Goal: Task Accomplishment & Management: Use online tool/utility

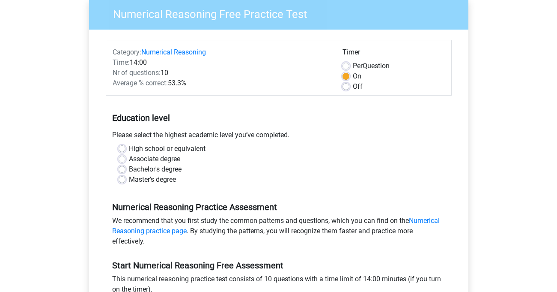
scroll to position [65, 0]
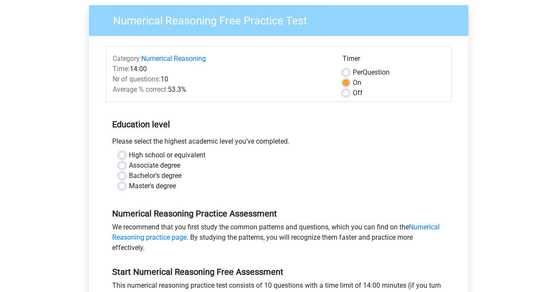
click at [126, 150] on div "High school or equivalent" at bounding box center [279, 155] width 320 height 10
click at [126, 151] on div "High school or equivalent" at bounding box center [279, 155] width 320 height 10
click at [129, 156] on label "High school or equivalent" at bounding box center [167, 155] width 77 height 10
click at [124, 156] on input "High school or equivalent" at bounding box center [122, 154] width 7 height 9
radio input "true"
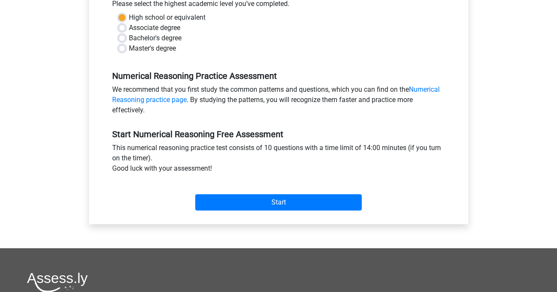
scroll to position [278, 0]
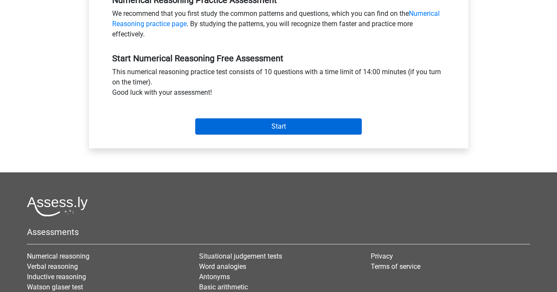
click at [283, 131] on input "Start" at bounding box center [278, 126] width 167 height 16
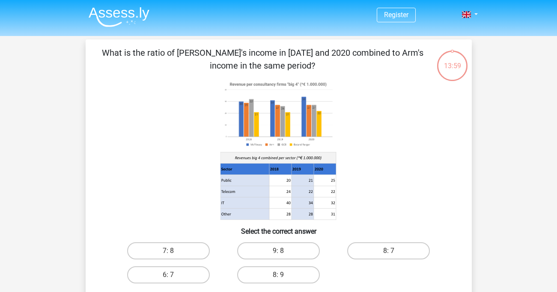
click at [283, 131] on image at bounding box center [278, 114] width 116 height 71
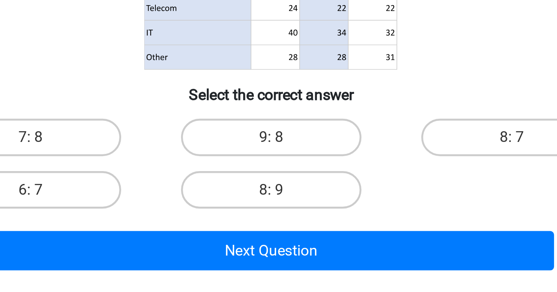
scroll to position [67, 0]
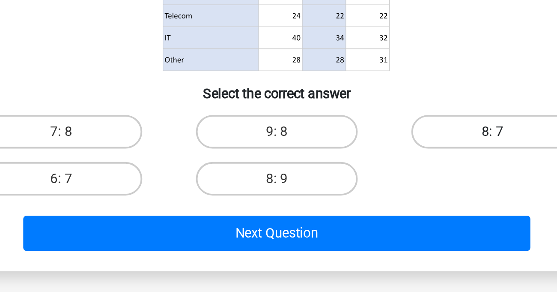
click at [347, 175] on label "8: 7" at bounding box center [388, 183] width 83 height 17
click at [389, 184] on input "8: 7" at bounding box center [392, 187] width 6 height 6
radio input "true"
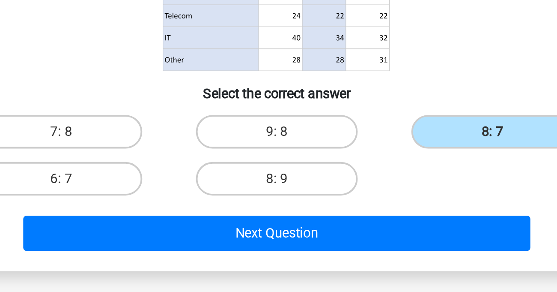
scroll to position [121, 0]
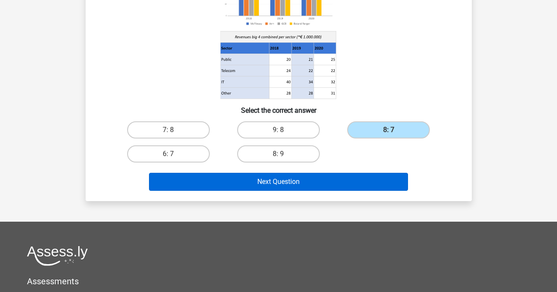
click at [361, 185] on button "Next Question" at bounding box center [278, 182] width 259 height 18
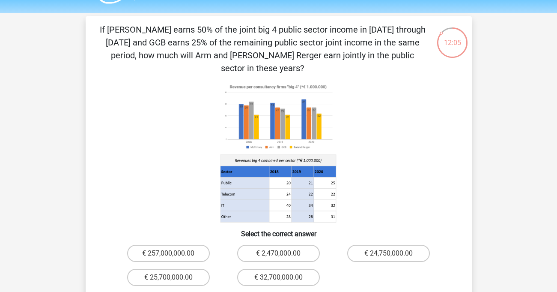
scroll to position [18, 0]
